Goal: Task Accomplishment & Management: Complete application form

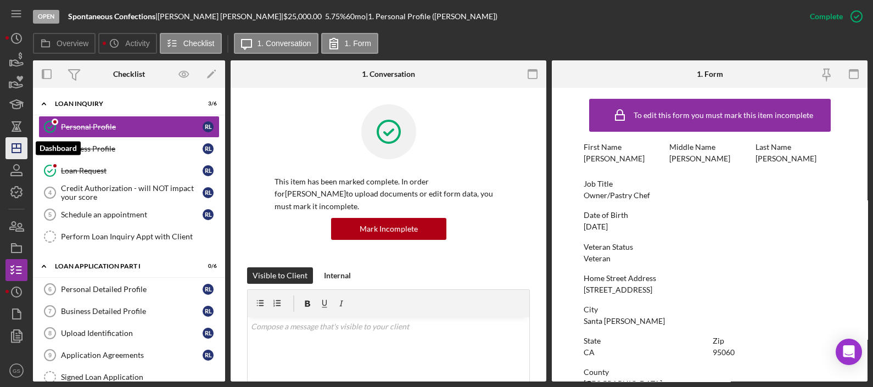
click at [20, 156] on icon "Icon/Dashboard" at bounding box center [16, 148] width 27 height 27
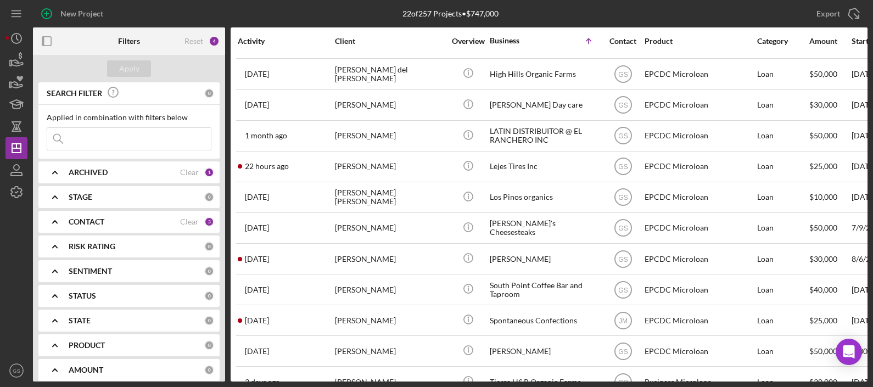
scroll to position [311, 0]
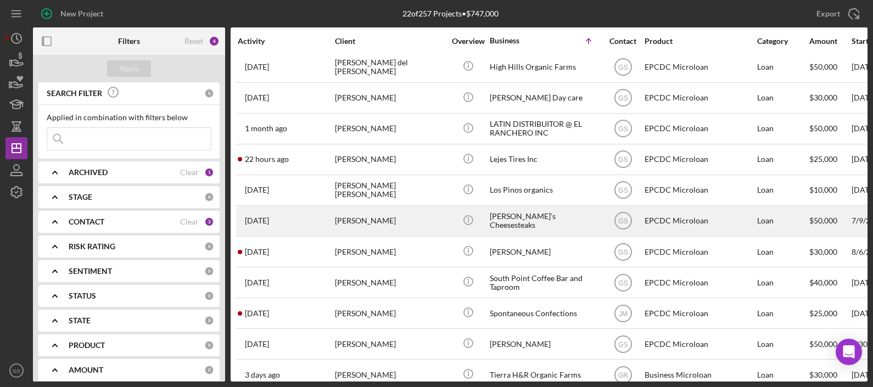
click at [484, 212] on div "Icon/Info" at bounding box center [467, 220] width 41 height 29
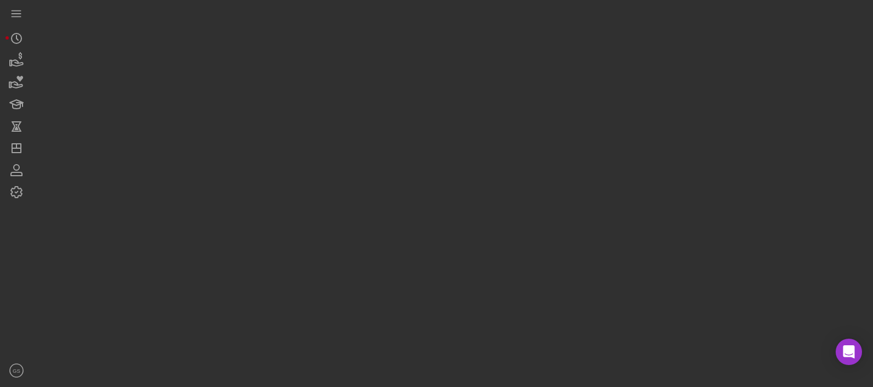
click at [484, 212] on div at bounding box center [450, 191] width 835 height 382
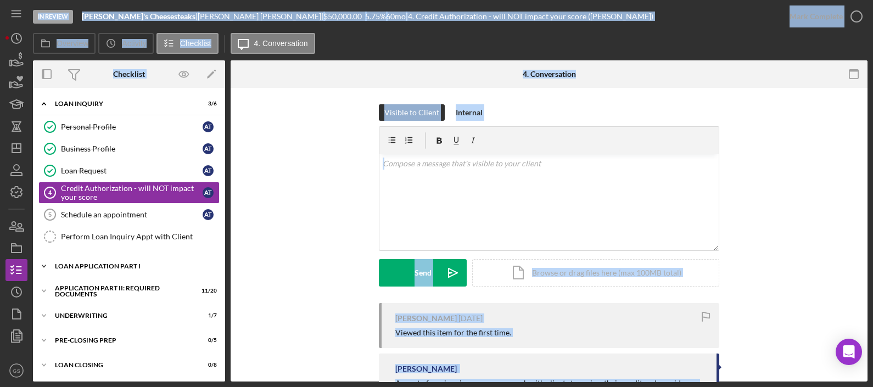
click at [117, 258] on div "Icon/Expander Loan Application Part I 5 / 6" at bounding box center [129, 266] width 192 height 22
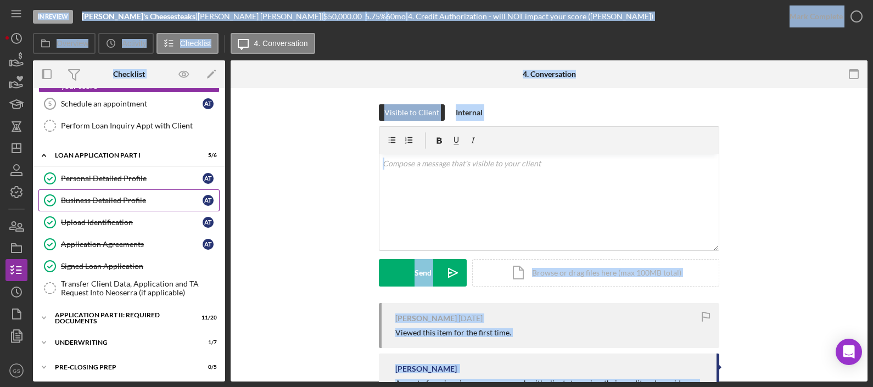
scroll to position [160, 0]
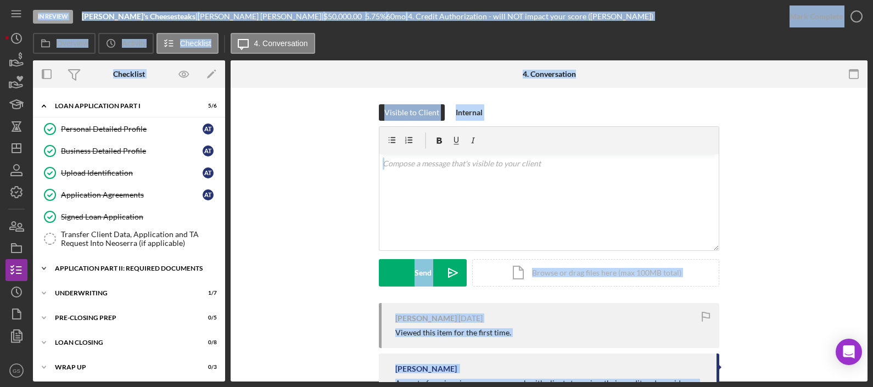
click at [120, 270] on div "Icon/Expander Application Part II: Required Documents 11 / 20" at bounding box center [129, 269] width 192 height 22
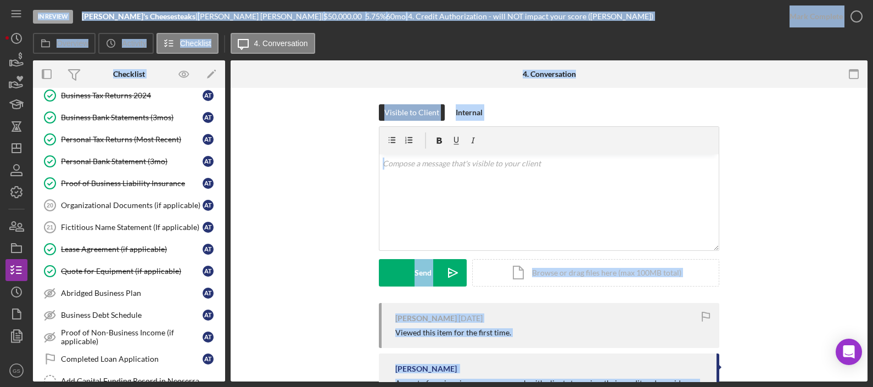
scroll to position [467, 0]
click at [154, 244] on div "Lease Agreement (if applicable)" at bounding box center [132, 248] width 142 height 9
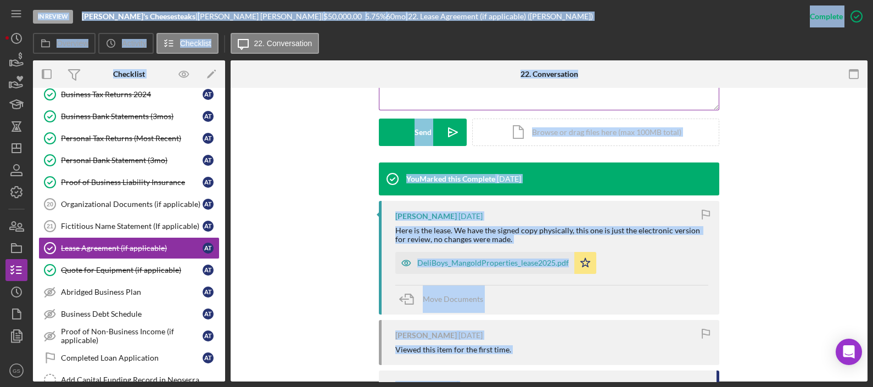
scroll to position [292, 0]
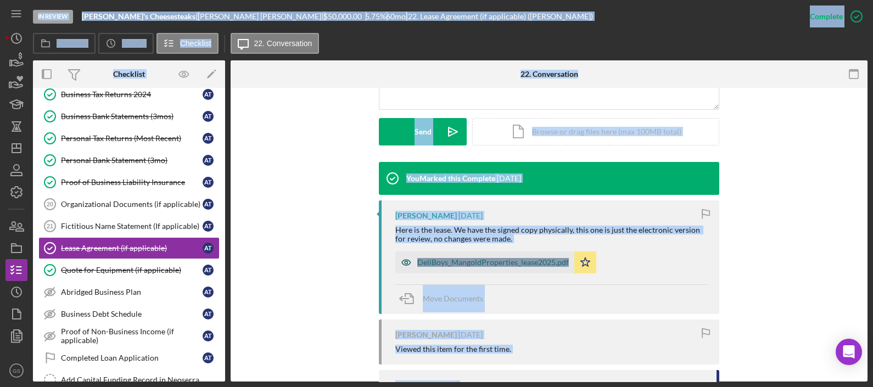
click at [549, 264] on div "DeliBoys_MangoldProperties_lease2025.pdf" at bounding box center [493, 262] width 152 height 9
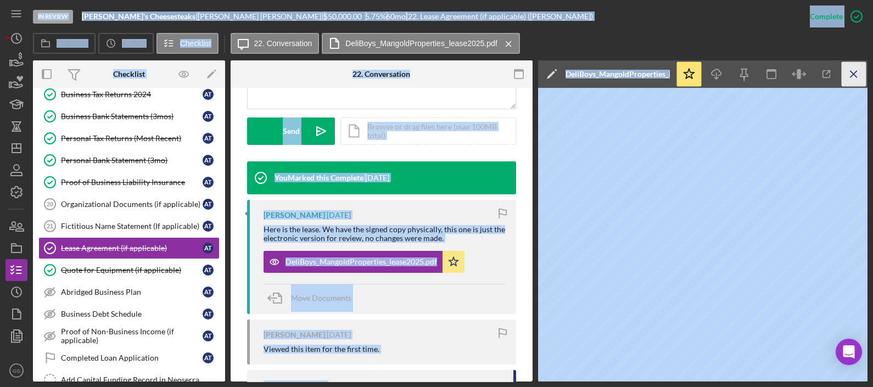
click at [854, 79] on icon "Icon/Menu Close" at bounding box center [854, 74] width 25 height 25
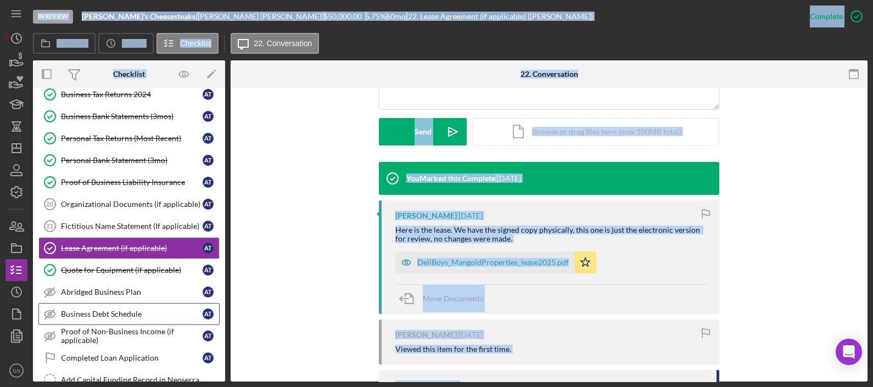
scroll to position [602, 0]
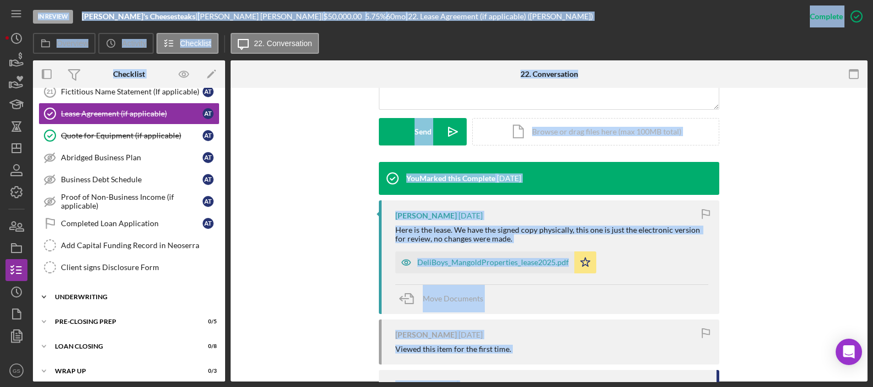
click at [145, 294] on div "Icon/Expander Underwriting 1 / 7" at bounding box center [129, 297] width 192 height 22
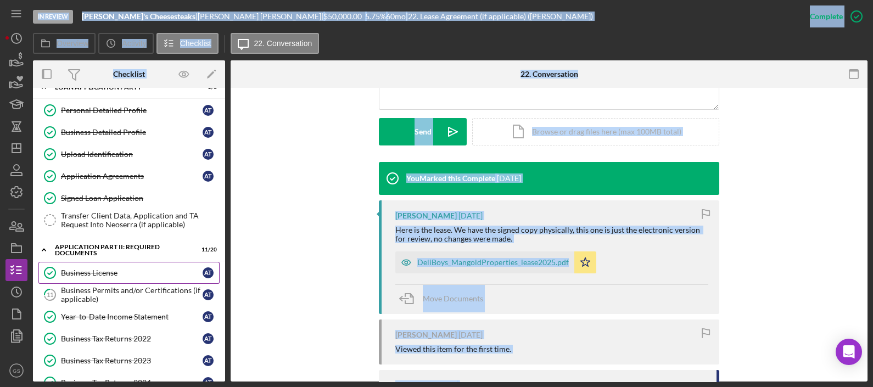
scroll to position [178, 0]
